Goal: Information Seeking & Learning: Learn about a topic

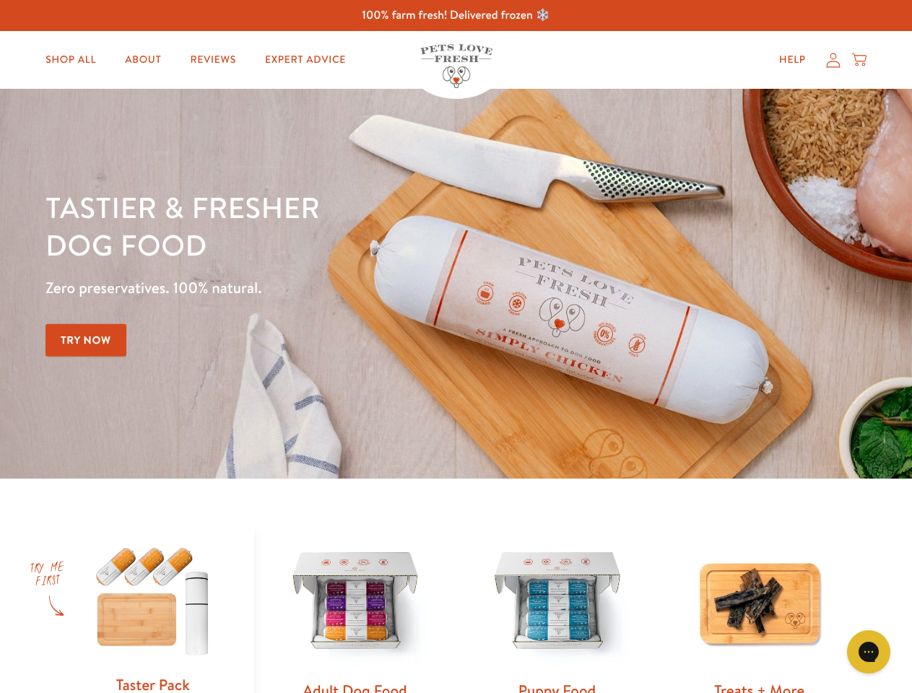
click at [456, 347] on div "Tastier & fresher dog food Zero preservatives. 100% natural. Try Now" at bounding box center [318, 283] width 547 height 191
click at [869, 652] on icon "Gorgias live chat" at bounding box center [869, 652] width 14 height 14
